Goal: Find specific page/section

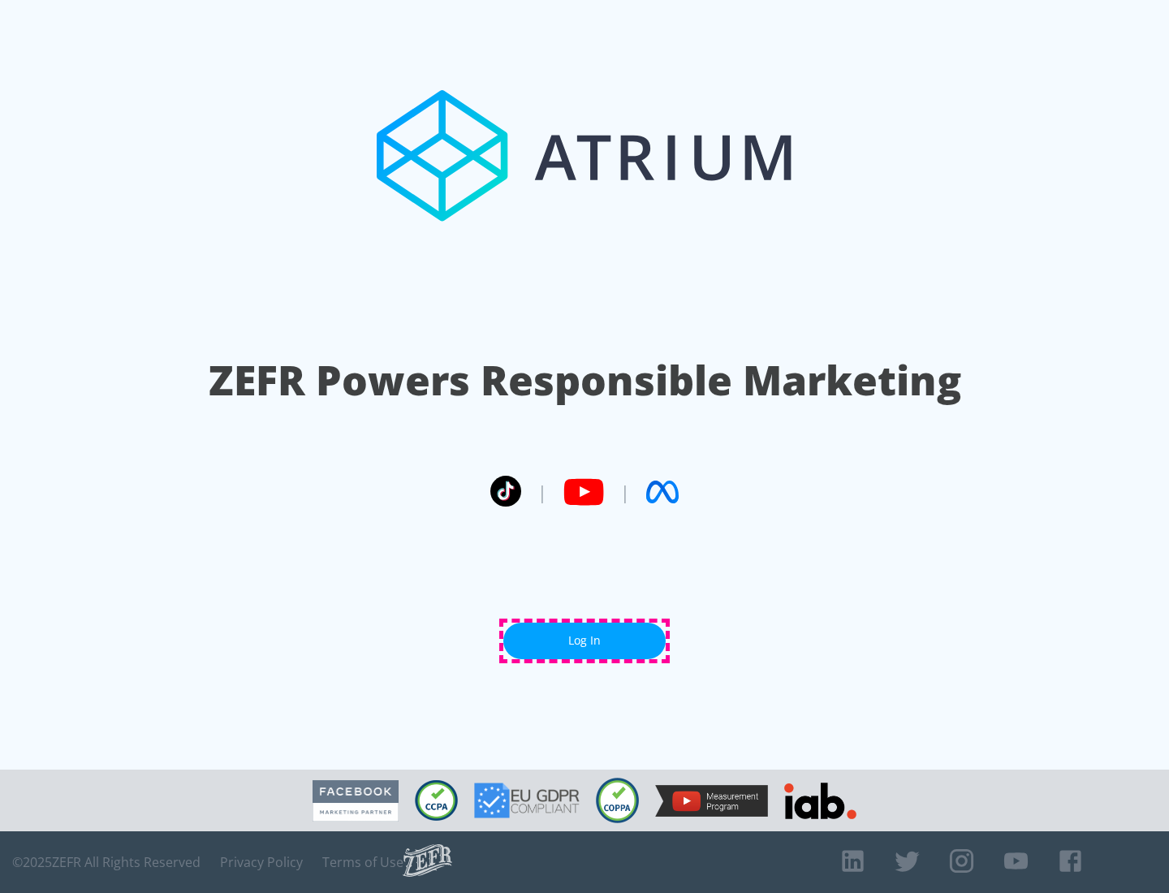
click at [584, 640] on link "Log In" at bounding box center [584, 641] width 162 height 37
